Goal: Transaction & Acquisition: Subscribe to service/newsletter

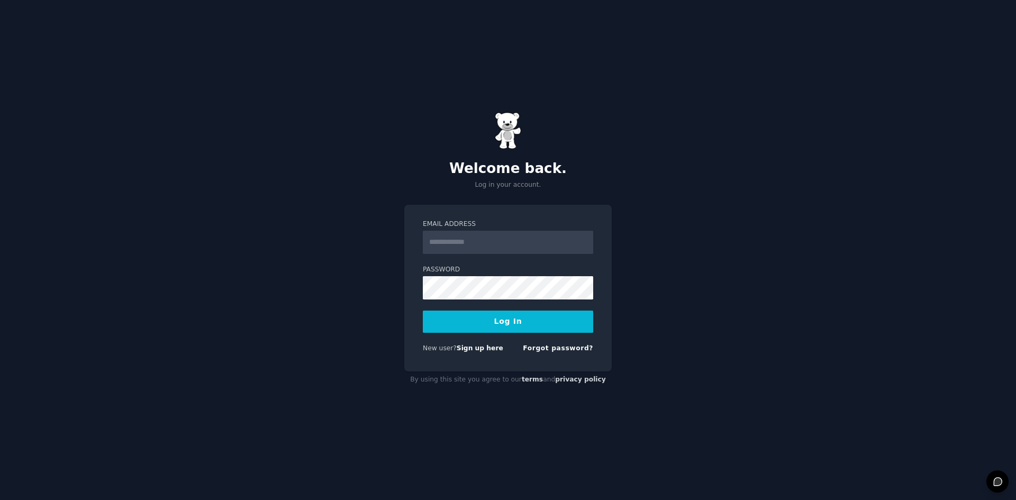
click at [496, 250] on input "Email Address" at bounding box center [508, 242] width 170 height 23
type input "**********"
click at [493, 323] on button "Log In" at bounding box center [508, 322] width 170 height 22
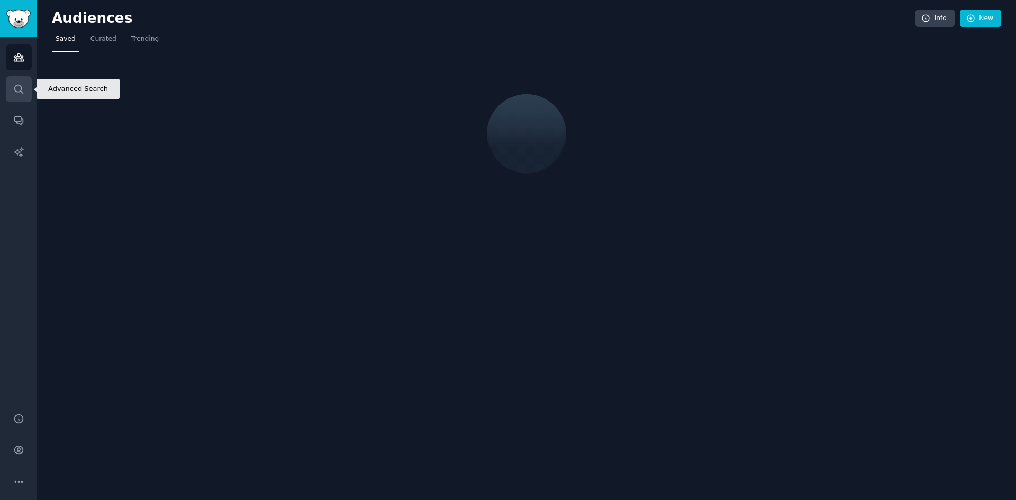
click at [21, 87] on icon "Sidebar" at bounding box center [18, 89] width 8 height 8
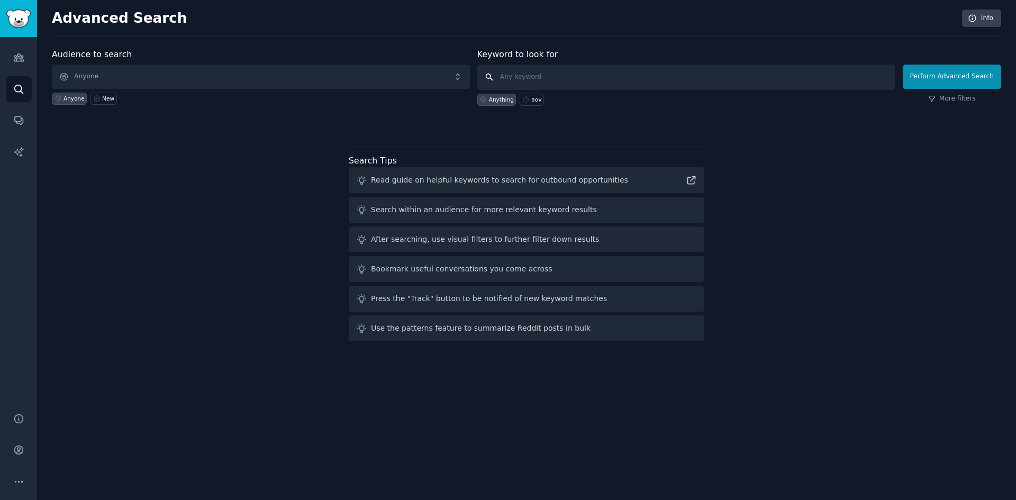
click at [535, 77] on input "text" at bounding box center [687, 77] width 418 height 25
type input "joy subscription"
click at [935, 78] on button "Perform Advanced Search" at bounding box center [952, 77] width 98 height 24
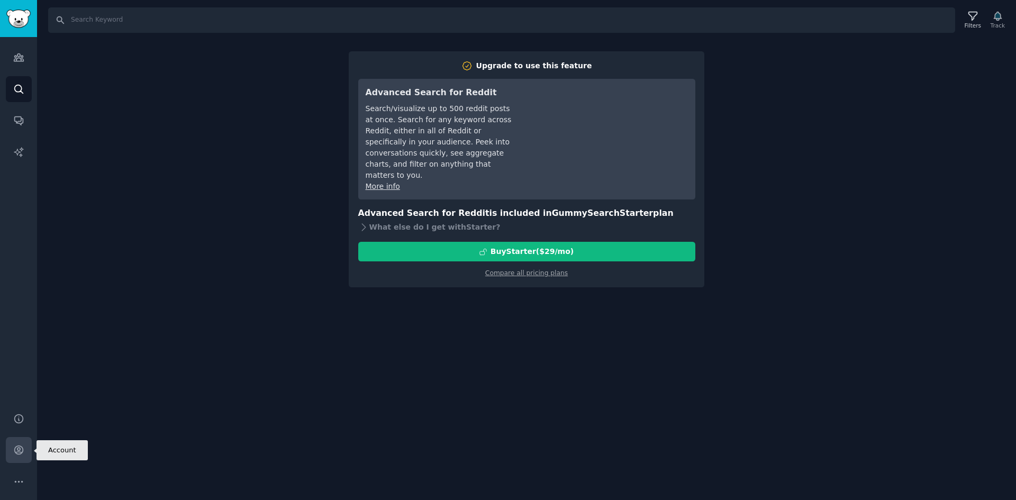
click at [13, 445] on icon "Sidebar" at bounding box center [18, 450] width 11 height 11
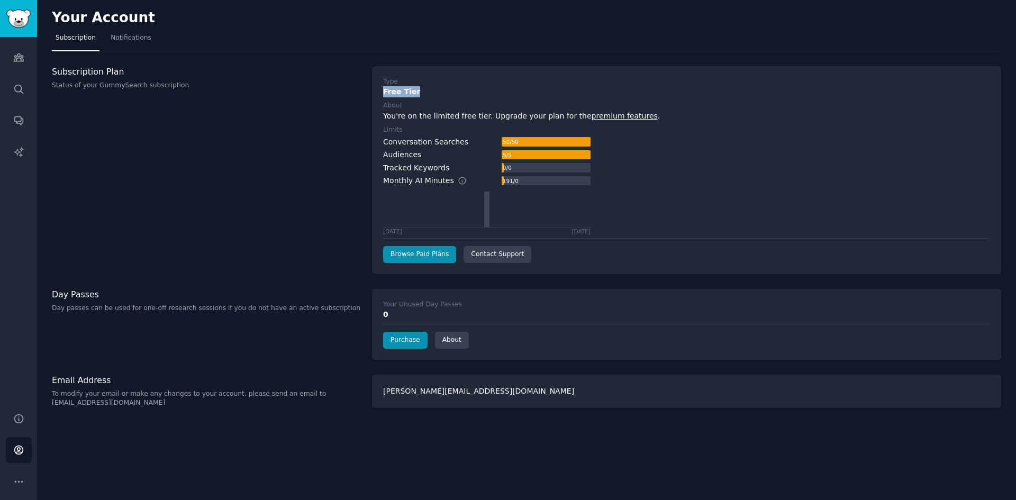
drag, startPoint x: 423, startPoint y: 91, endPoint x: 372, endPoint y: 92, distance: 50.8
click at [372, 92] on div "Type Free Tier About You're on the limited free tier. Upgrade your plan for the…" at bounding box center [686, 170] width 629 height 208
click at [16, 94] on icon "Sidebar" at bounding box center [18, 89] width 11 height 11
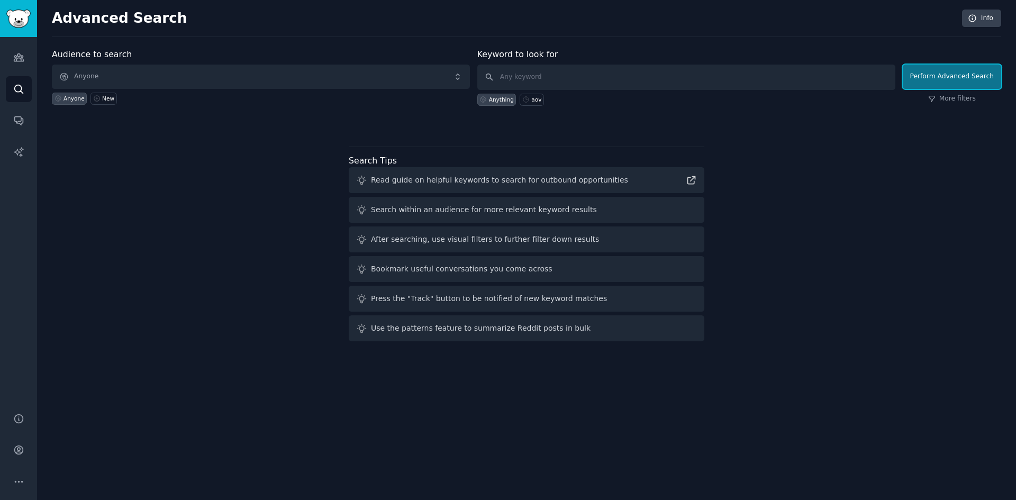
click at [955, 78] on button "Perform Advanced Search" at bounding box center [952, 77] width 98 height 24
click at [582, 73] on input "text" at bounding box center [687, 77] width 418 height 25
type input "j"
